Goal: Information Seeking & Learning: Learn about a topic

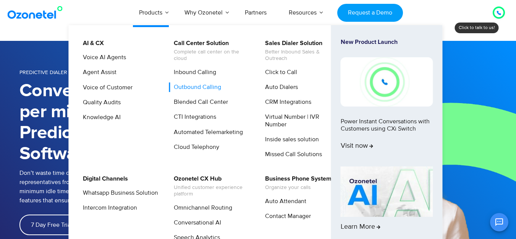
click at [191, 87] on link "Outbound Calling" at bounding box center [195, 87] width 53 height 10
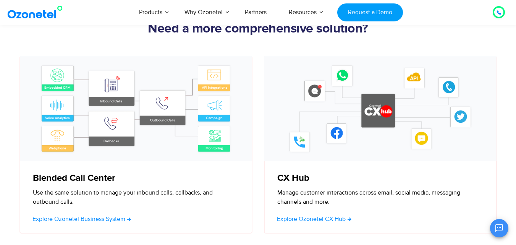
scroll to position [2253, 0]
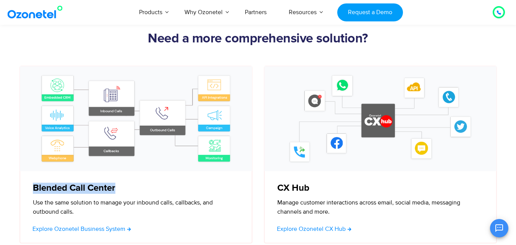
drag, startPoint x: 64, startPoint y: 187, endPoint x: 191, endPoint y: 189, distance: 126.8
click at [189, 189] on div "Blended Call Center​ Use the same solution to manage your inbound calls, callba…" at bounding box center [136, 209] width 232 height 70
click at [108, 196] on div "Blended Call Center​ Use the same solution to manage your inbound calls, callba…" at bounding box center [136, 209] width 232 height 70
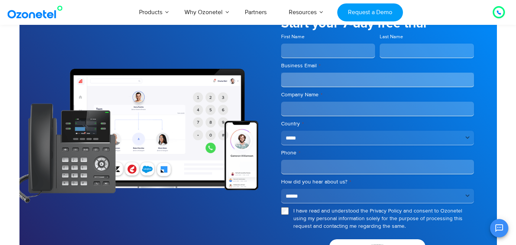
scroll to position [1951, 0]
